Goal: Ask a question

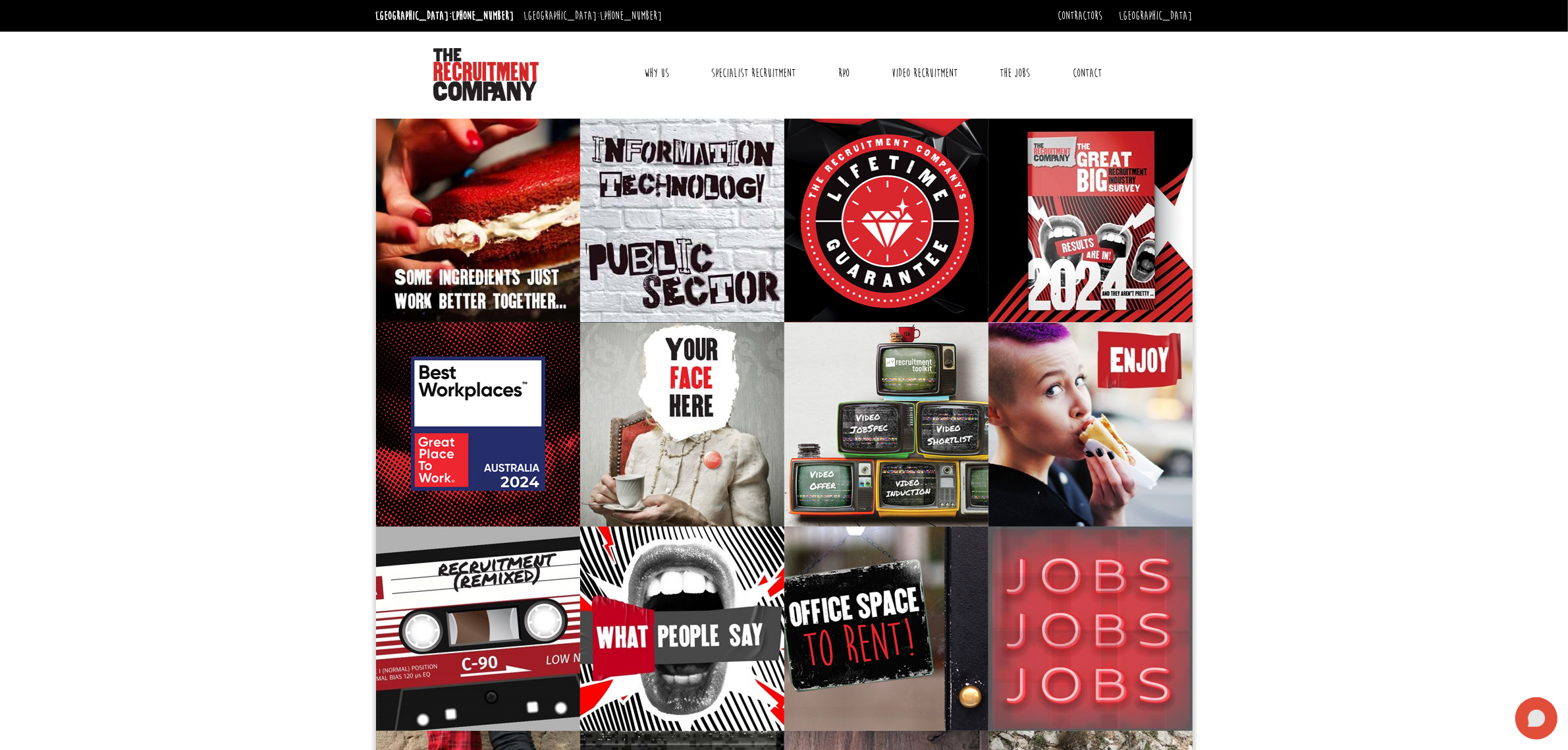
click at [1534, 728] on icon at bounding box center [1536, 717] width 42 height 42
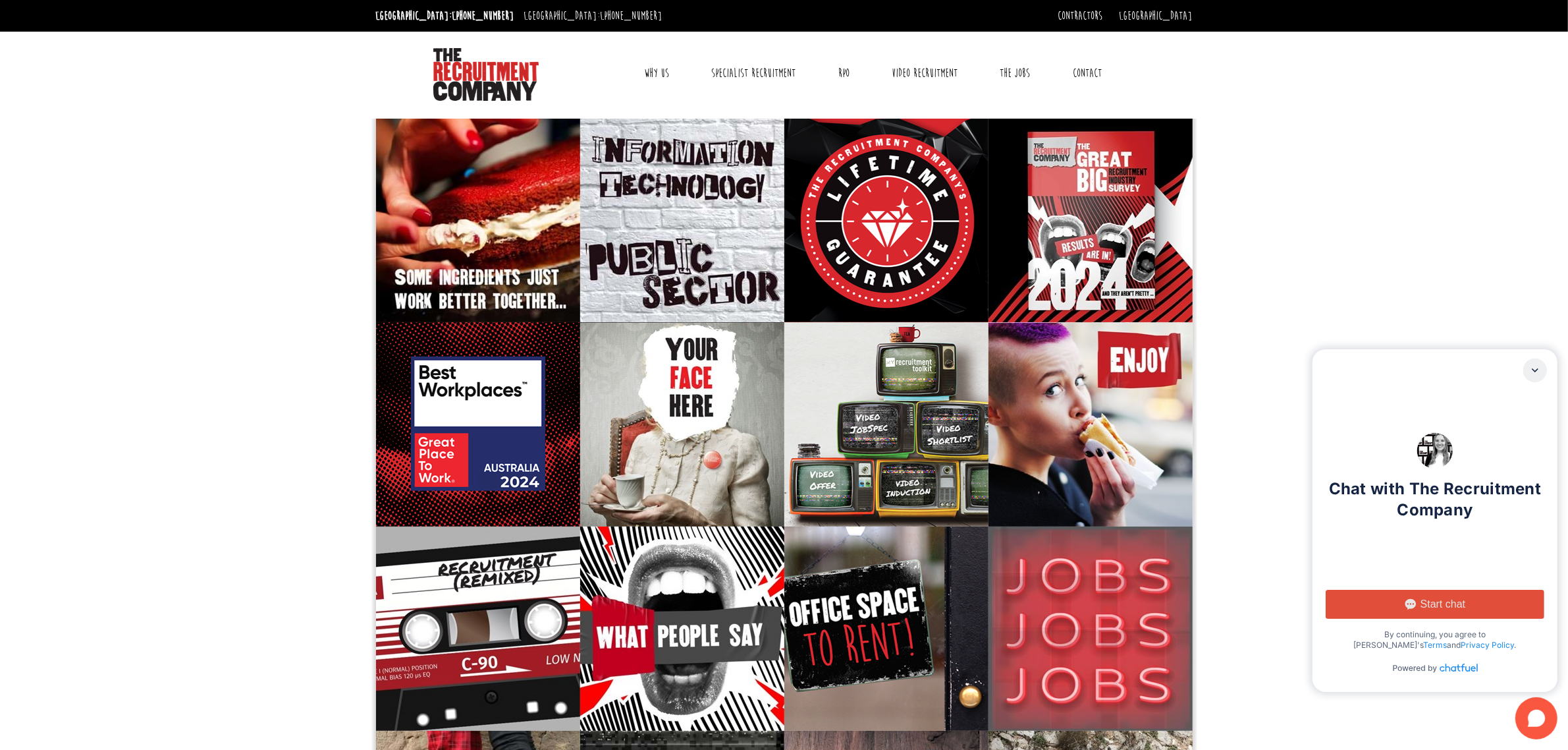
click at [1429, 597] on span "Start chat" at bounding box center [1443, 603] width 44 height 13
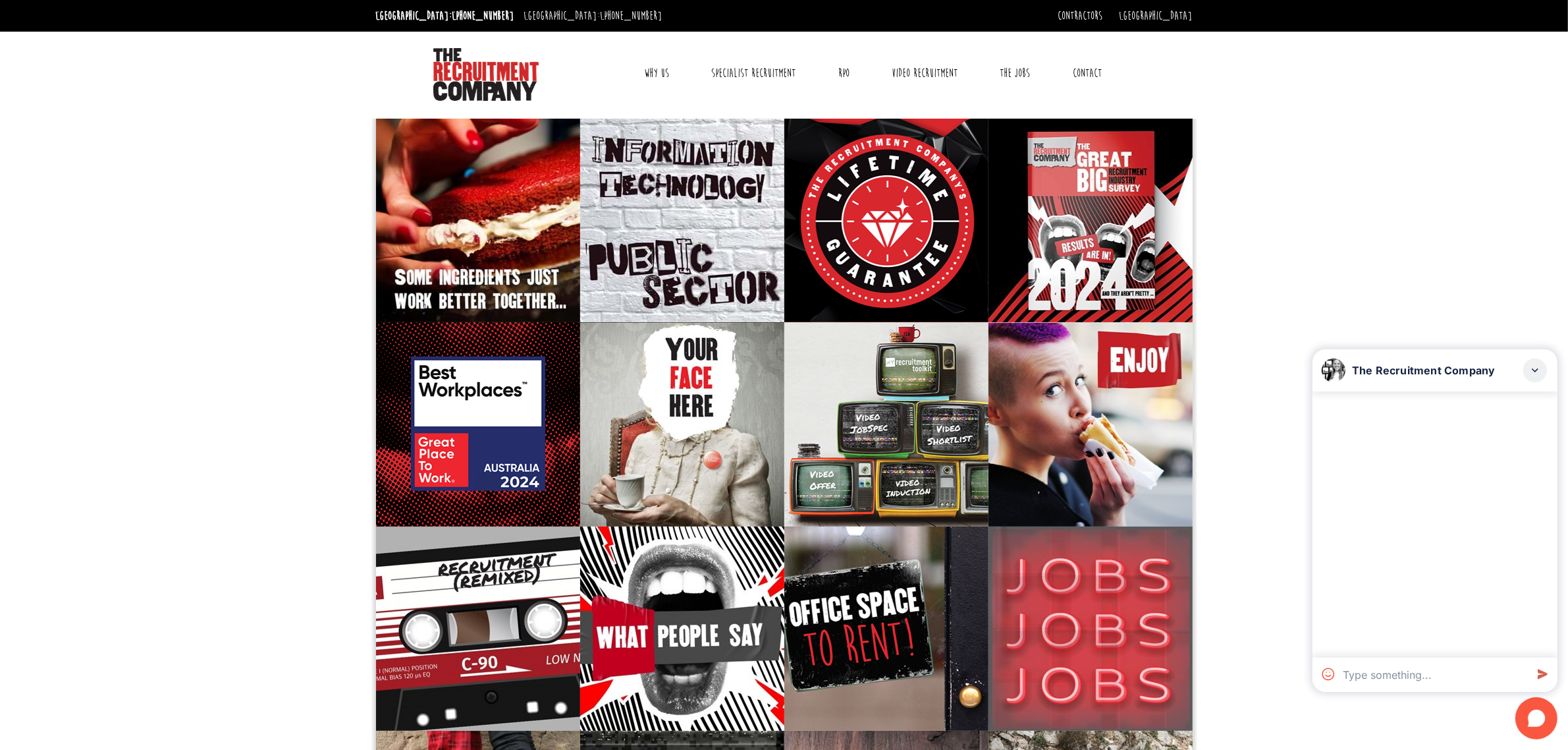
click at [1410, 674] on textarea at bounding box center [1431, 674] width 188 height 34
type textarea "I am reaching out to share my professional background and explore opportunities…"
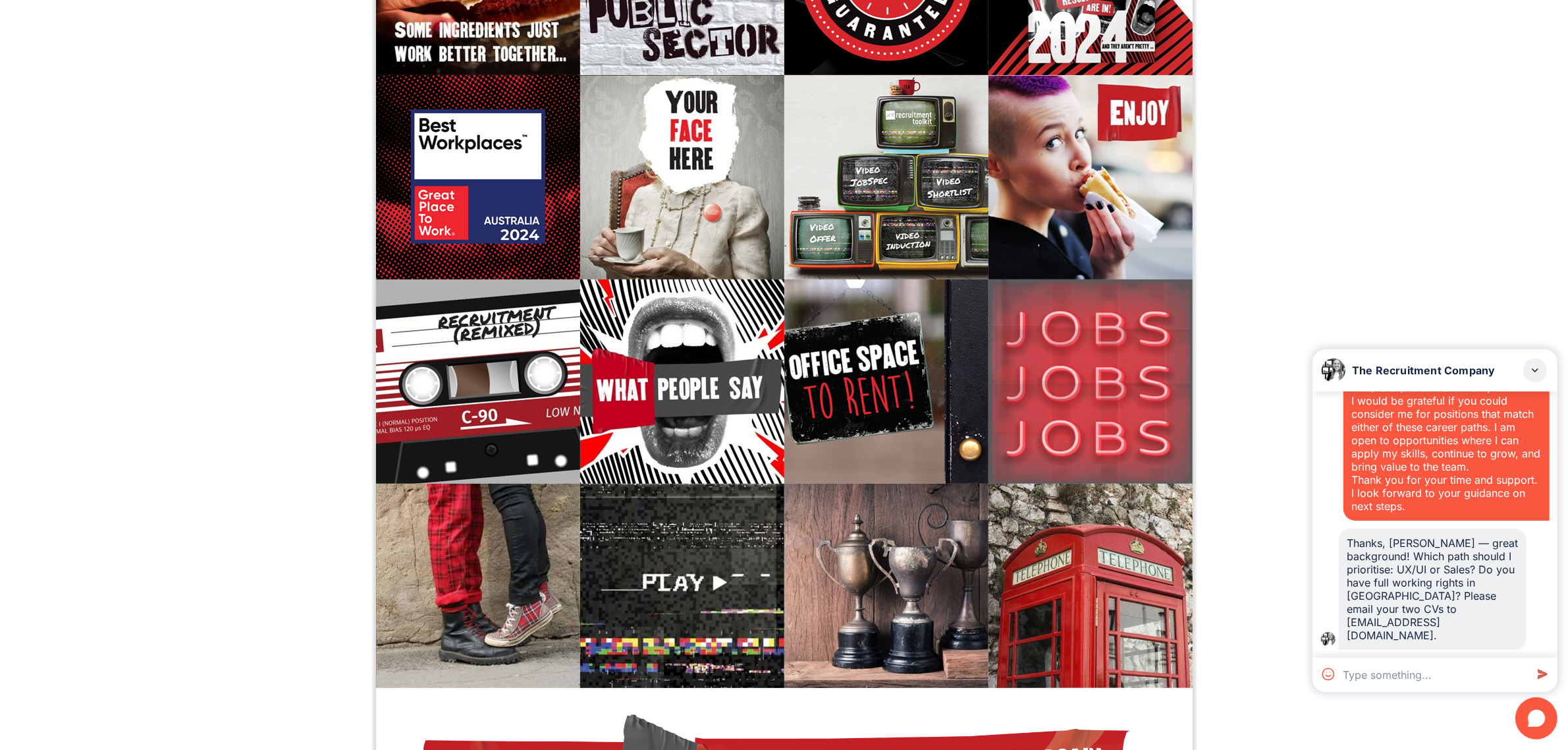
scroll to position [619, 0]
drag, startPoint x: 1388, startPoint y: 636, endPoint x: 1338, endPoint y: 545, distance: 103.8
click at [1339, 545] on div "Thanks, [PERSON_NAME] — great background! Which path should I prioritise: UX/UI…" at bounding box center [1433, 588] width 187 height 121
click at [1429, 675] on textarea at bounding box center [1431, 674] width 188 height 34
type textarea "both"
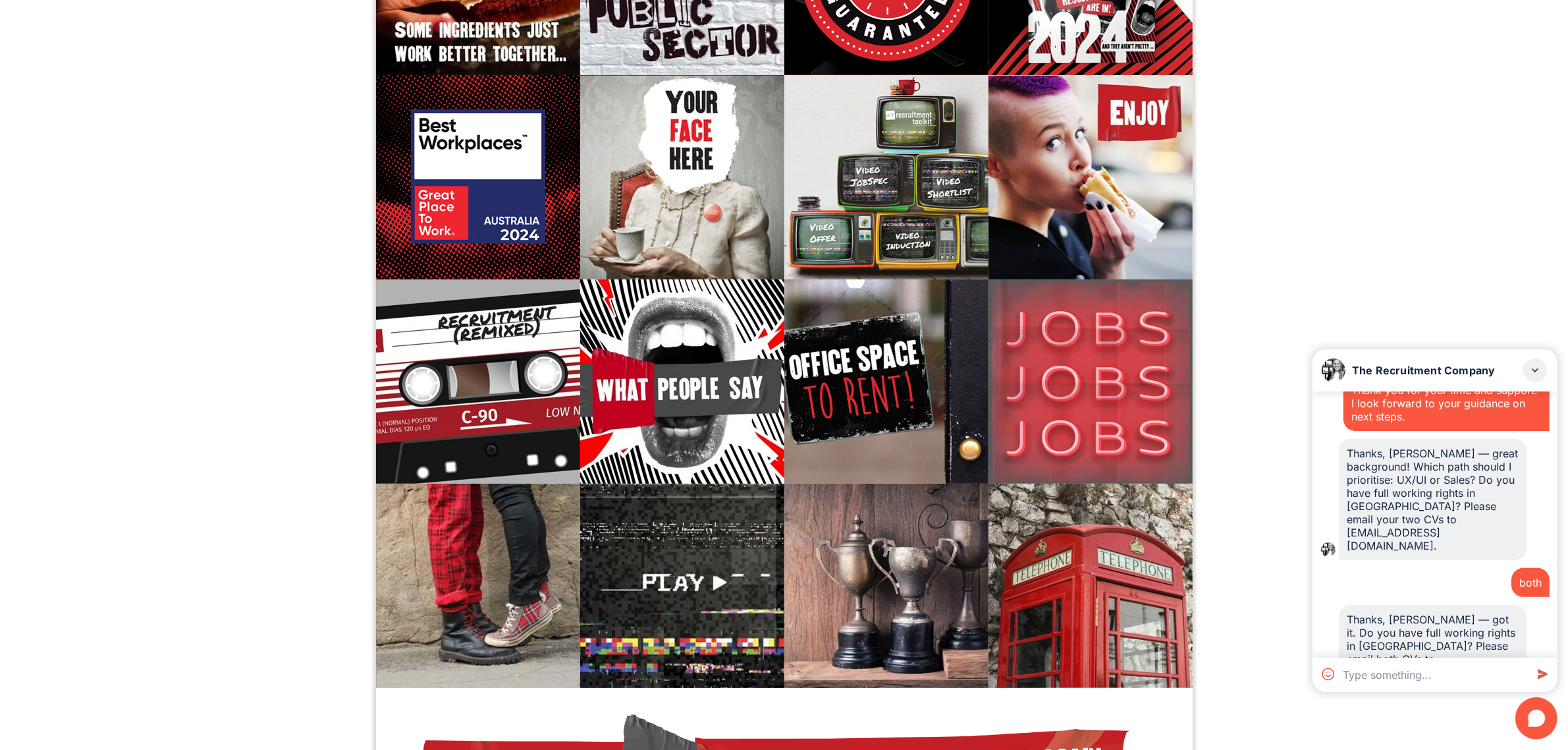
scroll to position [772, 0]
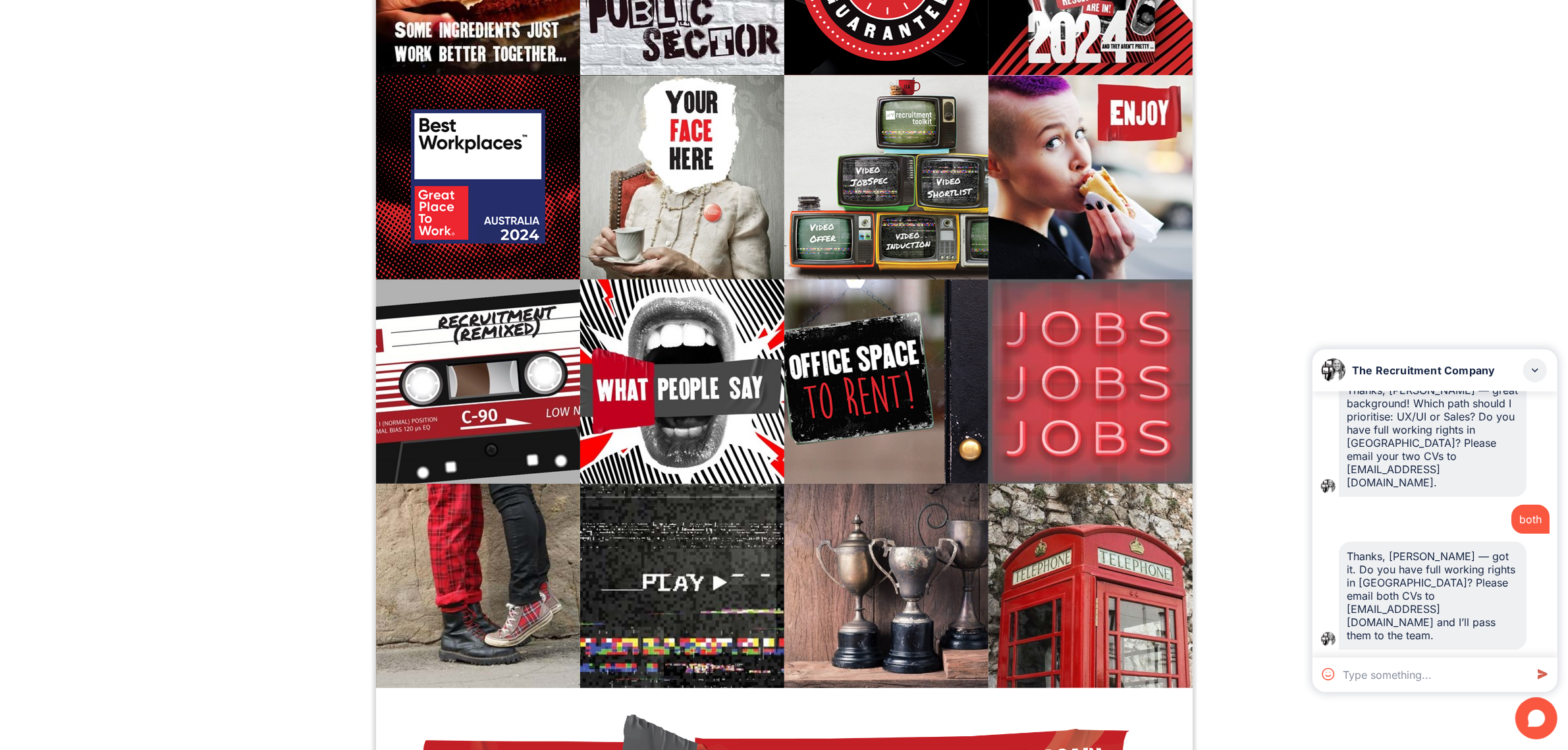
drag, startPoint x: 1401, startPoint y: 635, endPoint x: 1331, endPoint y: 548, distance: 111.7
click at [1331, 548] on div "Thanks, [PERSON_NAME] — got it. Do you have full working rights in [GEOGRAPHIC_…" at bounding box center [1435, 595] width 230 height 108
click at [1433, 680] on textarea at bounding box center [1431, 674] width 188 height 34
type textarea "yes, I am AU citizen"
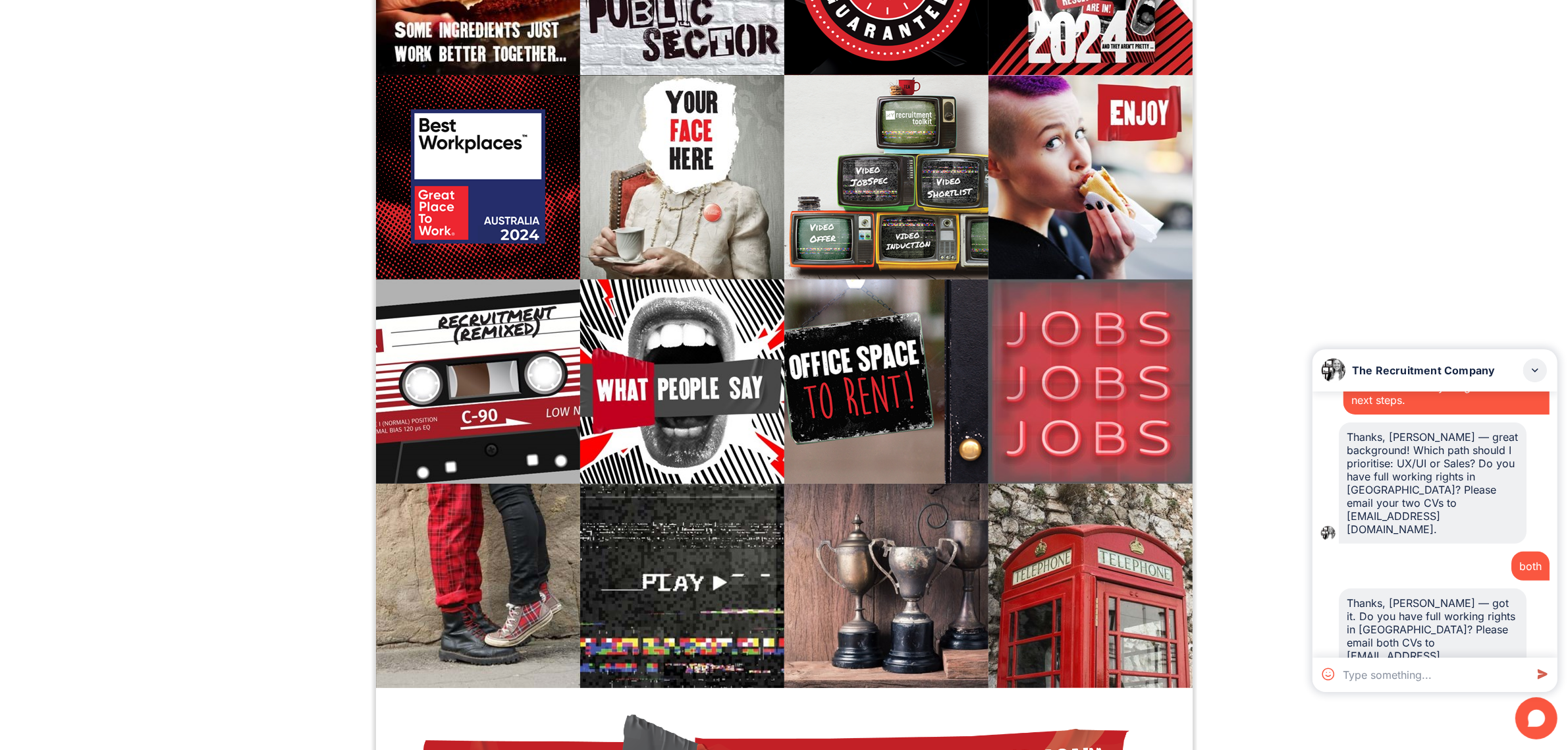
scroll to position [680, 0]
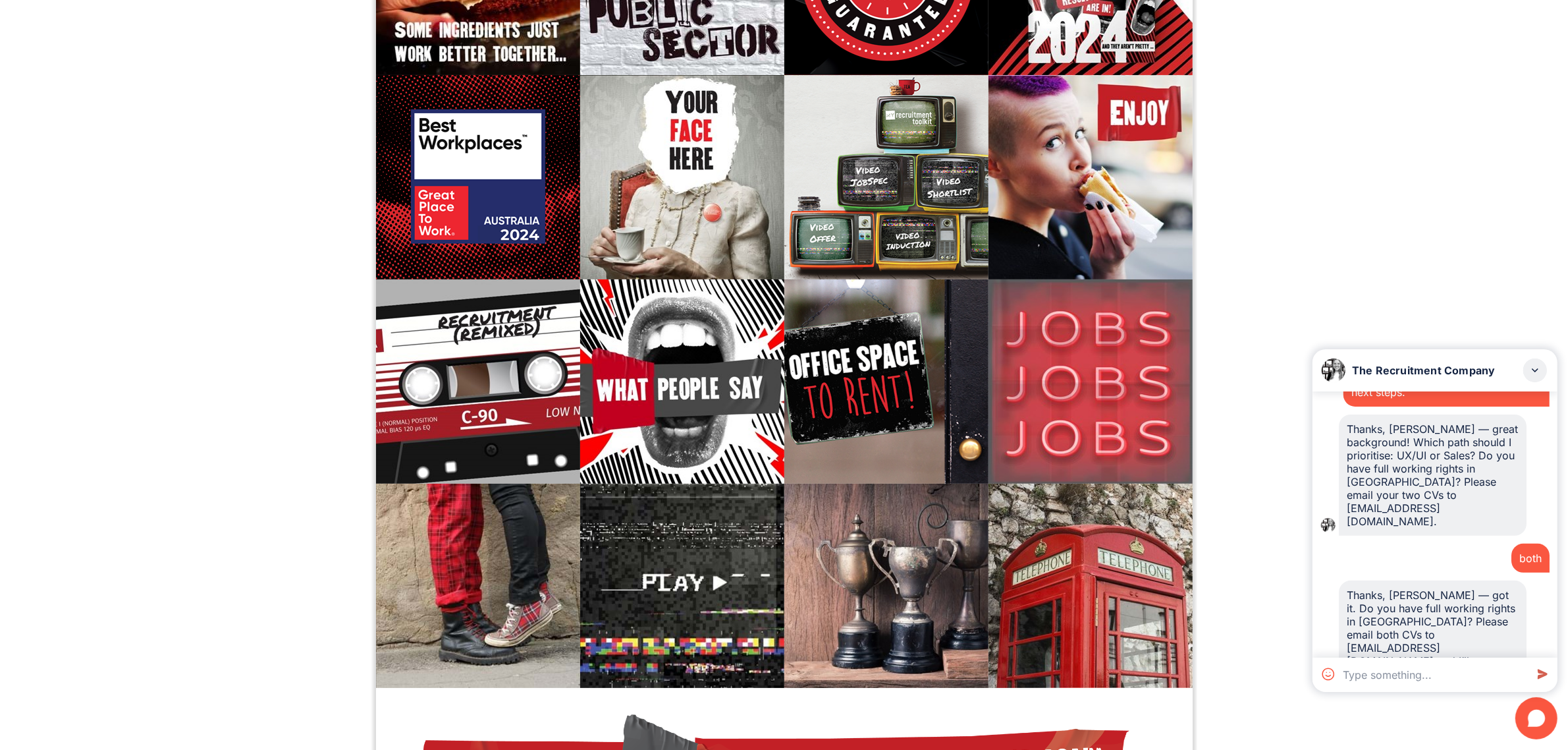
drag, startPoint x: 1510, startPoint y: 640, endPoint x: 1341, endPoint y: 474, distance: 236.9
click at [1341, 474] on div "I am reaching out to share my professional background and explore opportunities…" at bounding box center [1435, 524] width 245 height 266
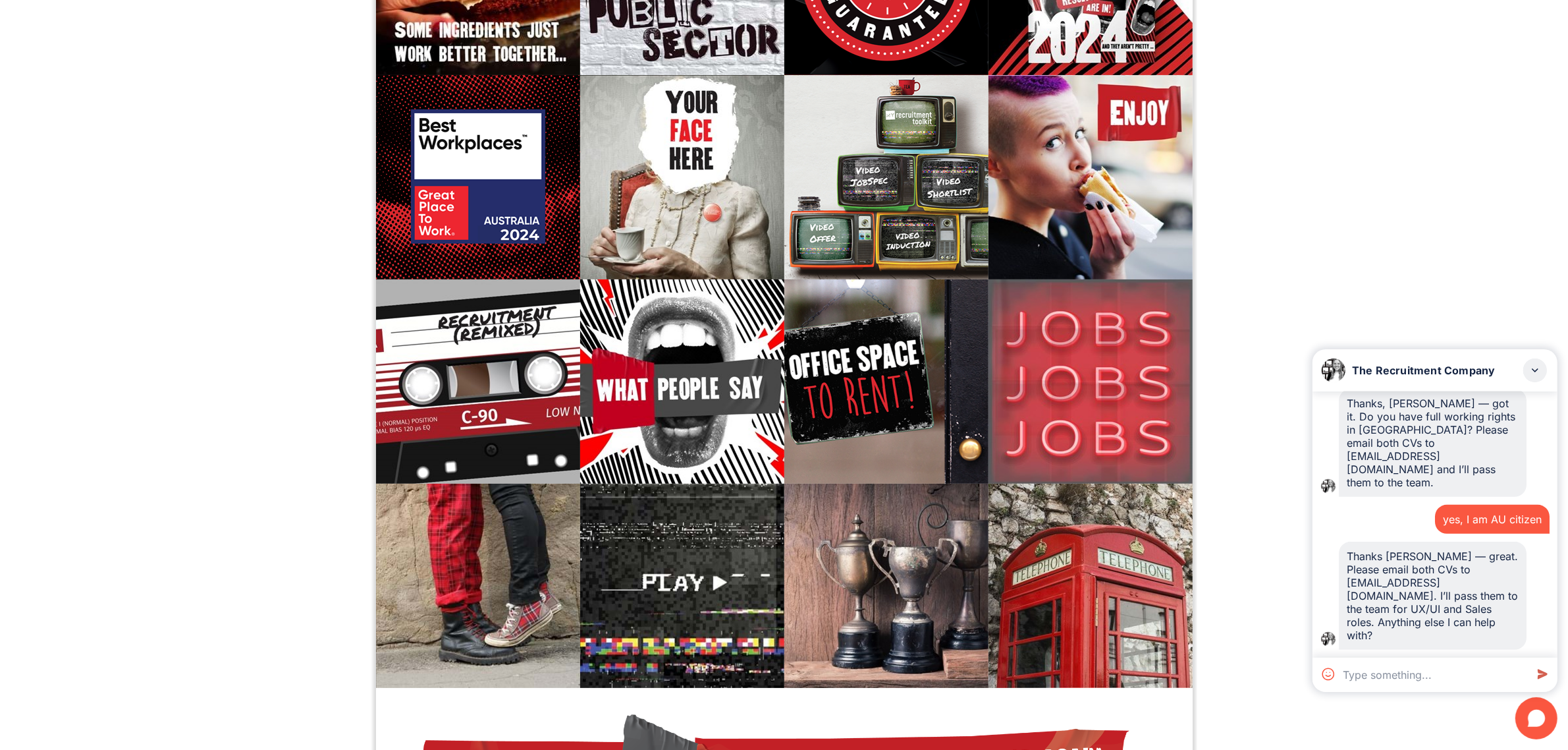
scroll to position [911, 0]
click at [1536, 616] on div "Thanks [PERSON_NAME] — great. Please email both CVs to [EMAIL_ADDRESS][DOMAIN_N…" at bounding box center [1435, 595] width 230 height 108
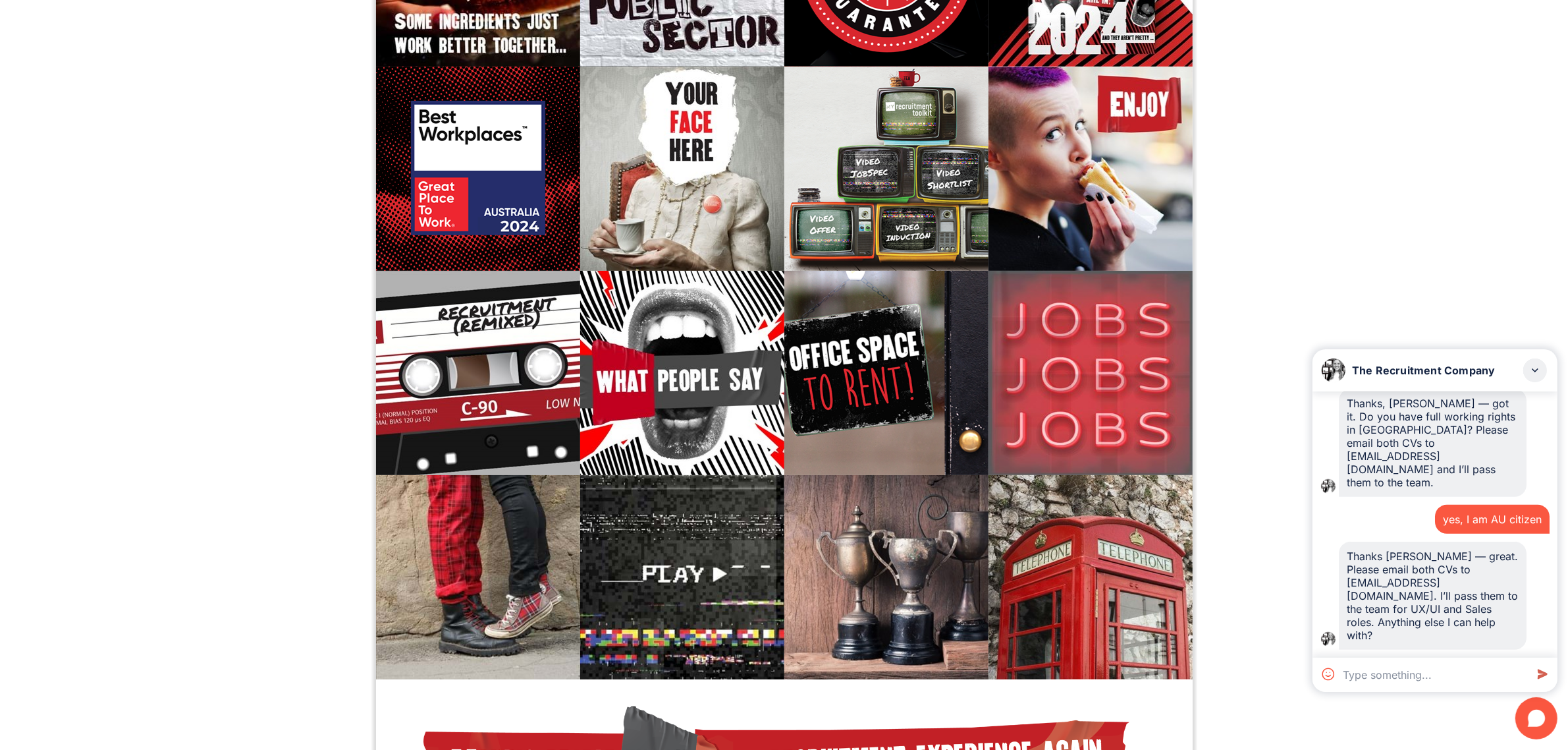
scroll to position [247, 0]
